Goal: Task Accomplishment & Management: Manage account settings

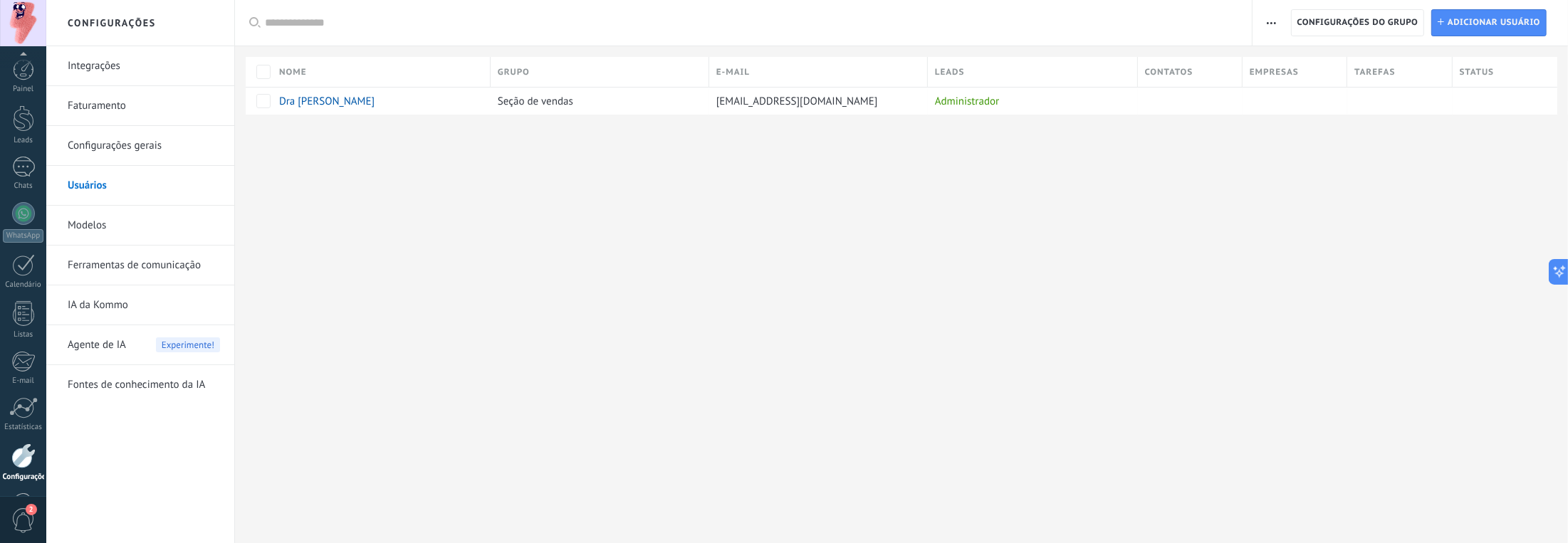
scroll to position [48, 0]
click at [103, 108] on link "Faturamento" at bounding box center [144, 106] width 153 height 40
